Goal: Information Seeking & Learning: Learn about a topic

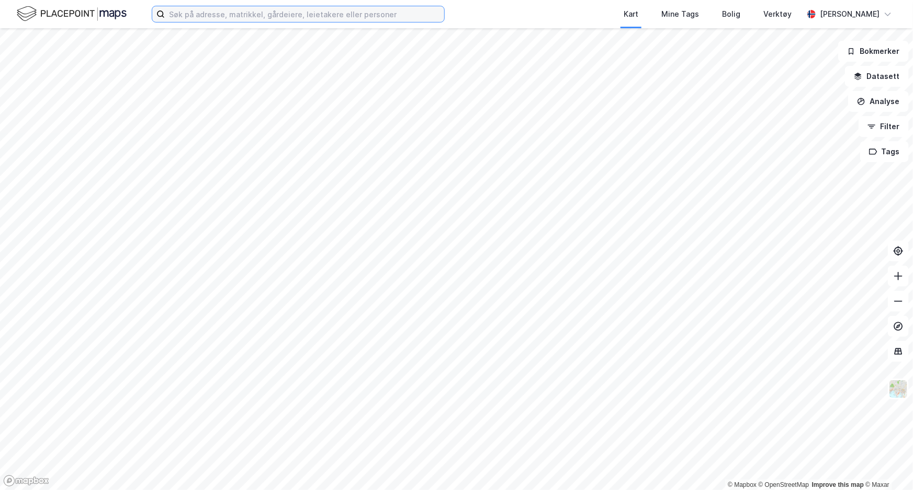
click at [261, 12] on input at bounding box center [304, 14] width 279 height 16
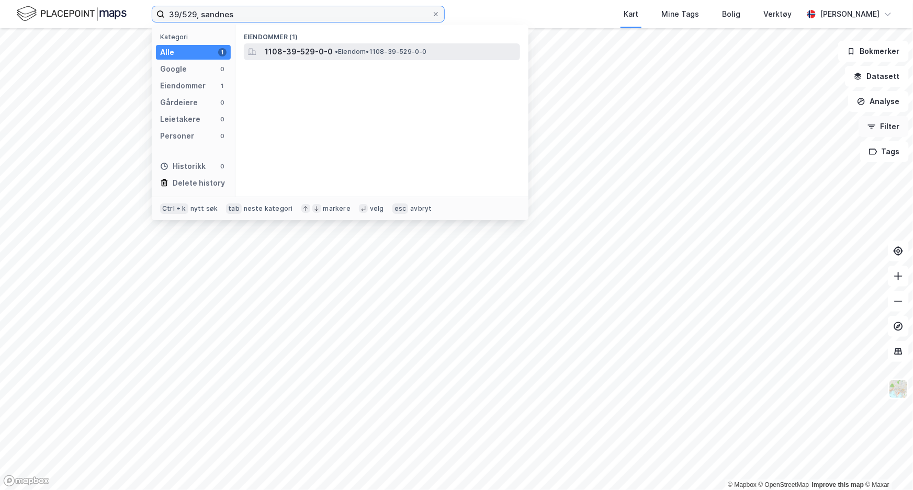
type input "39/529, sandnes"
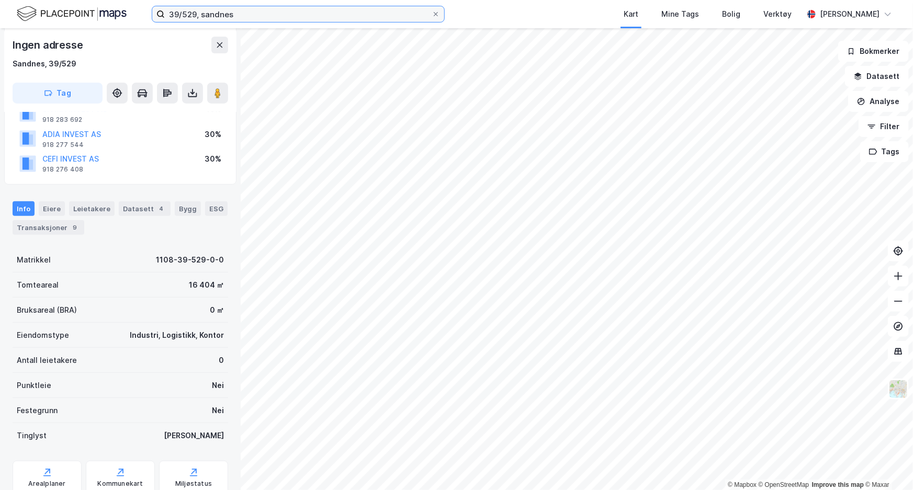
scroll to position [129, 0]
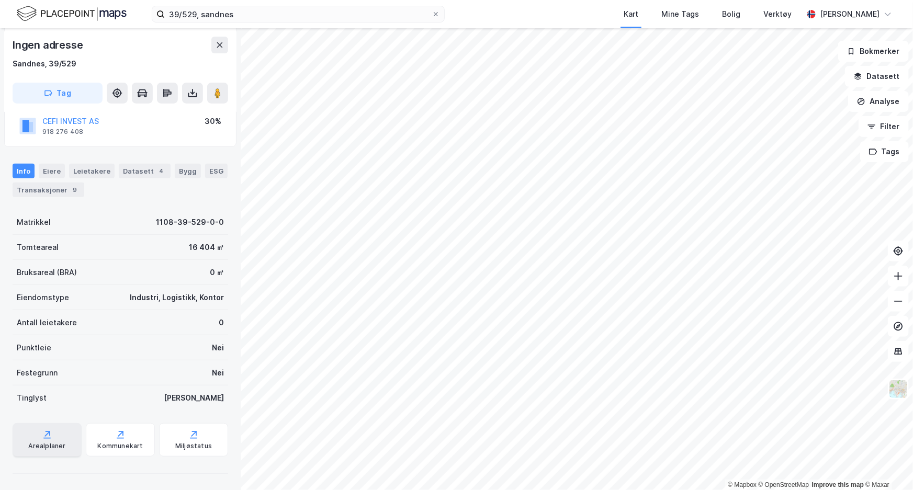
click at [61, 430] on div "Arealplaner" at bounding box center [47, 439] width 69 height 33
click at [192, 91] on icon at bounding box center [192, 93] width 10 height 10
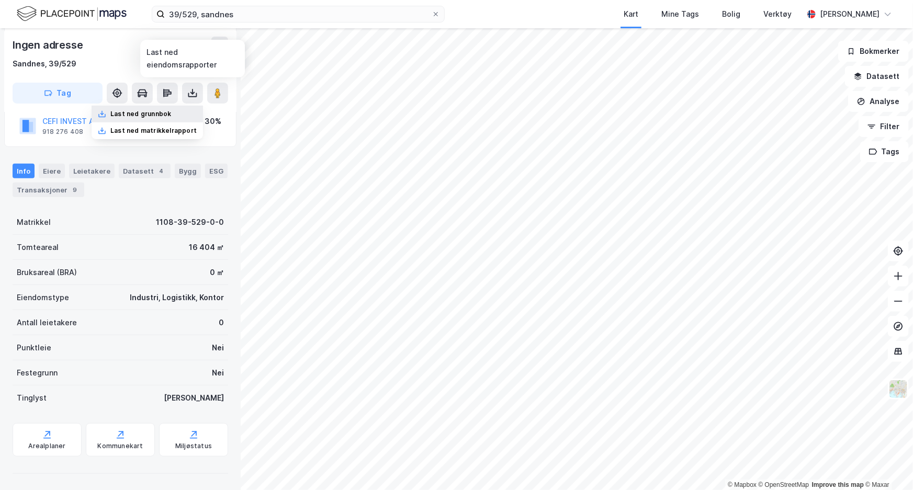
click at [166, 115] on div "Last ned grunnbok" at bounding box center [140, 114] width 61 height 8
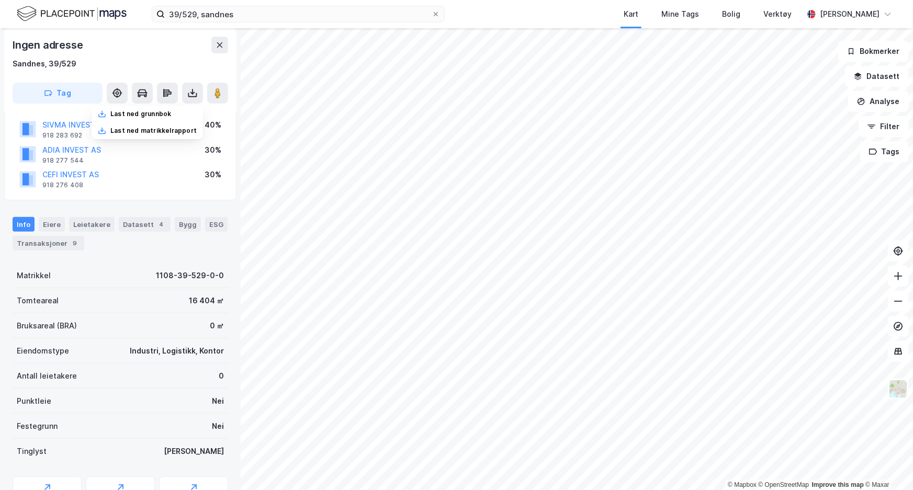
scroll to position [0, 0]
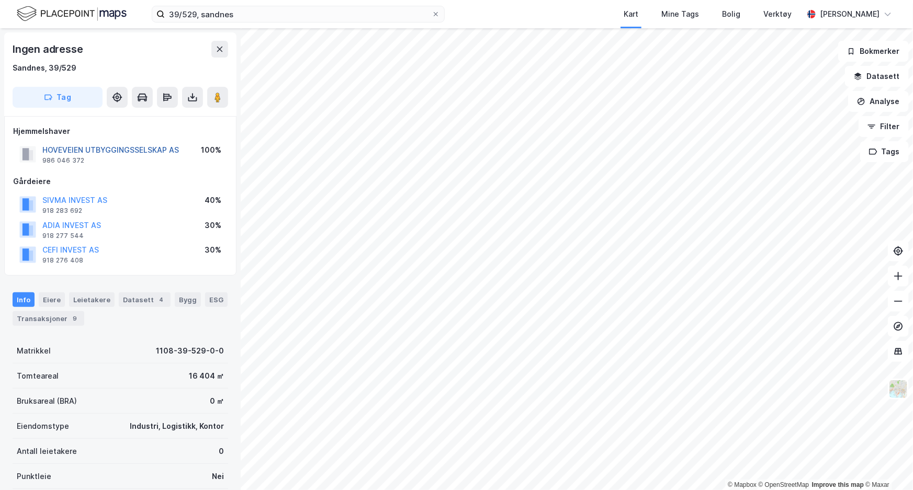
click at [0, 0] on button "HOVEVEIEN UTBYGGINGSSELSKAP AS" at bounding box center [0, 0] width 0 height 0
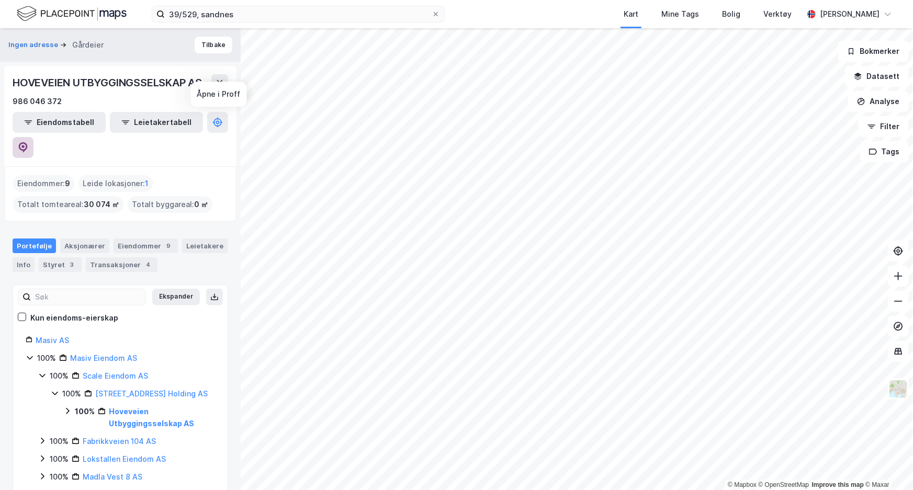
click at [28, 142] on icon at bounding box center [23, 147] width 10 height 10
